Goal: Task Accomplishment & Management: Use online tool/utility

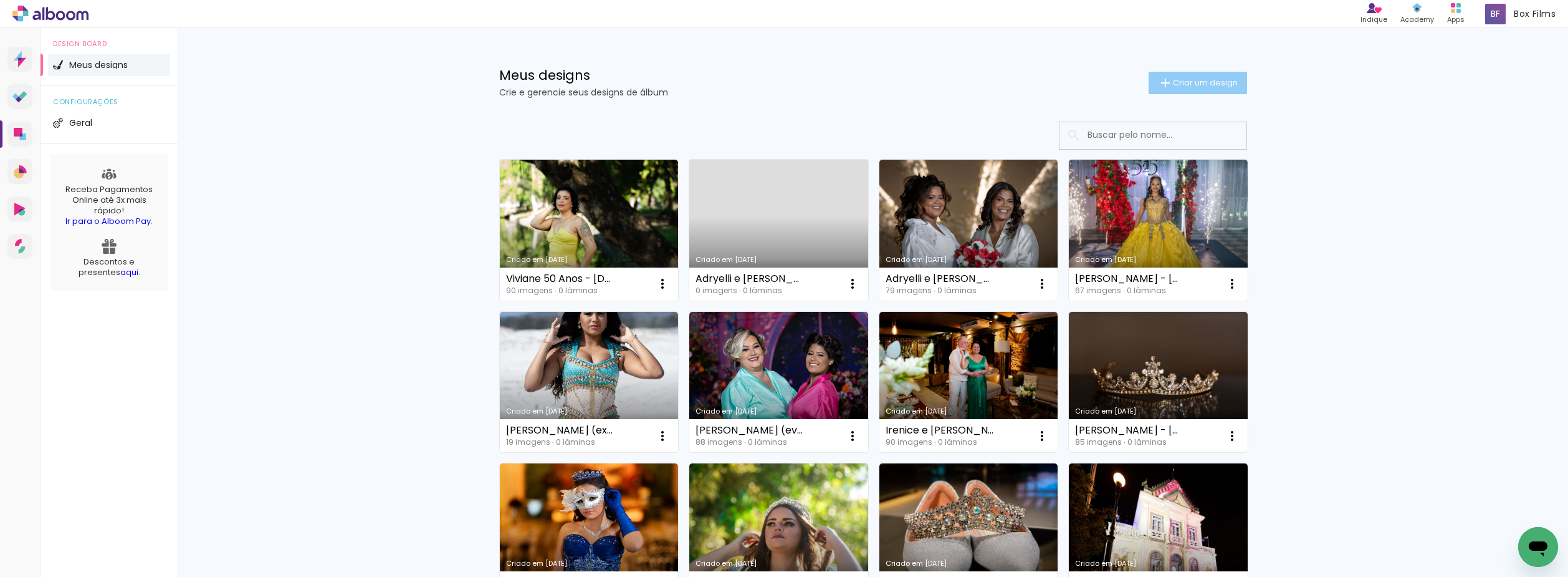
click at [1215, 85] on span "Criar um design" at bounding box center [1205, 83] width 65 height 8
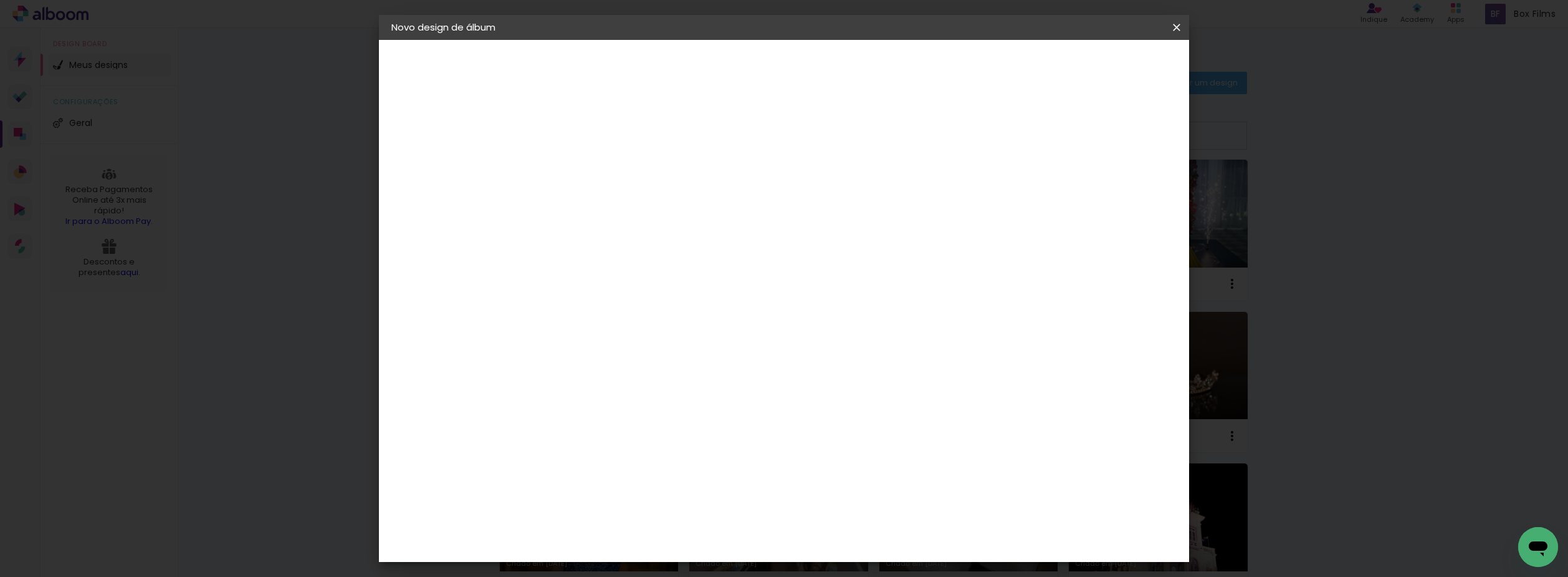
click at [595, 166] on input at bounding box center [595, 168] width 0 height 20
type input "[PERSON_NAME] - [DATE]"
click at [0, 0] on slot "Avançar" at bounding box center [0, 0] width 0 height 0
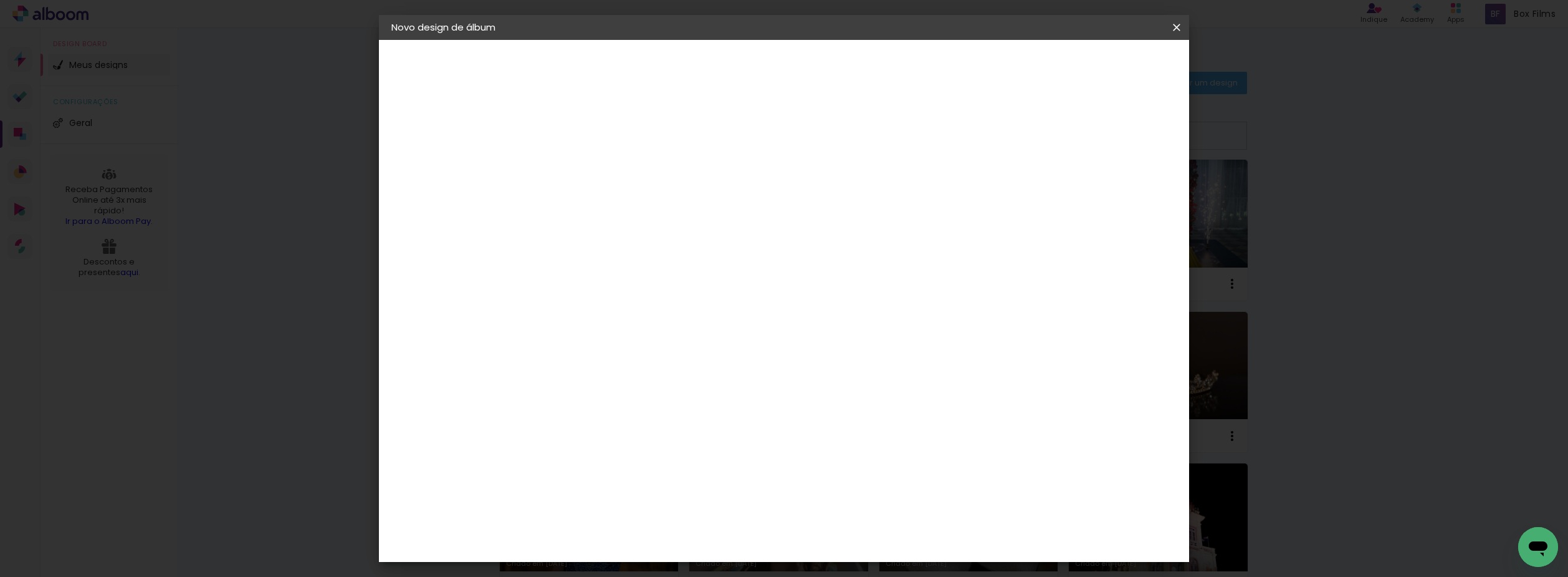
click at [829, 73] on paper-button "Avançar" at bounding box center [797, 66] width 61 height 21
click at [644, 208] on input "text" at bounding box center [619, 218] width 48 height 20
click at [0, 0] on slot "Encadernados" at bounding box center [0, 0] width 0 height 0
type input "Encadernados"
click at [680, 366] on span "25 x 60" at bounding box center [650, 378] width 58 height 25
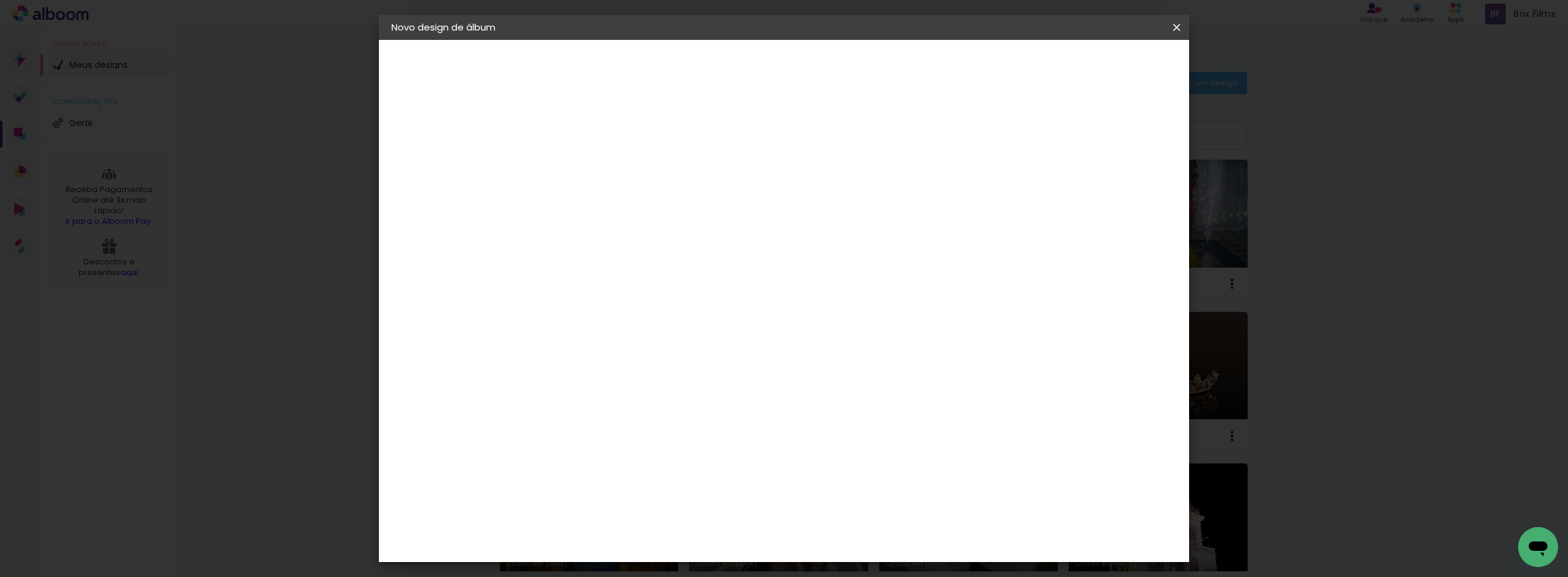
click at [0, 0] on slot "Avançar" at bounding box center [0, 0] width 0 height 0
click at [1099, 67] on span "Iniciar design" at bounding box center [1070, 65] width 56 height 9
